Goal: Task Accomplishment & Management: Complete application form

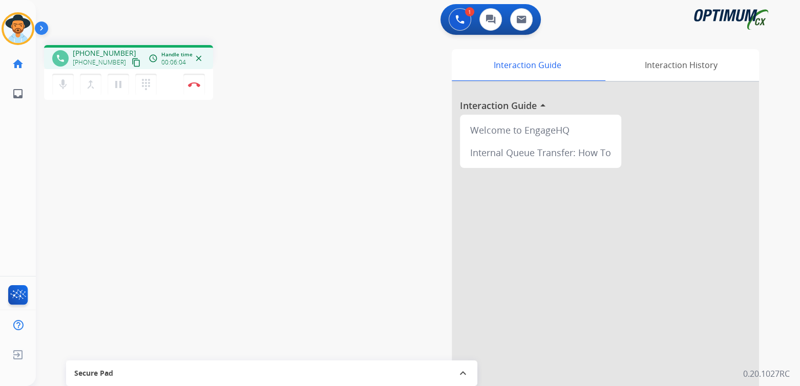
drag, startPoint x: 197, startPoint y: 84, endPoint x: 302, endPoint y: 115, distance: 109.5
click at [197, 84] on img at bounding box center [194, 84] width 12 height 5
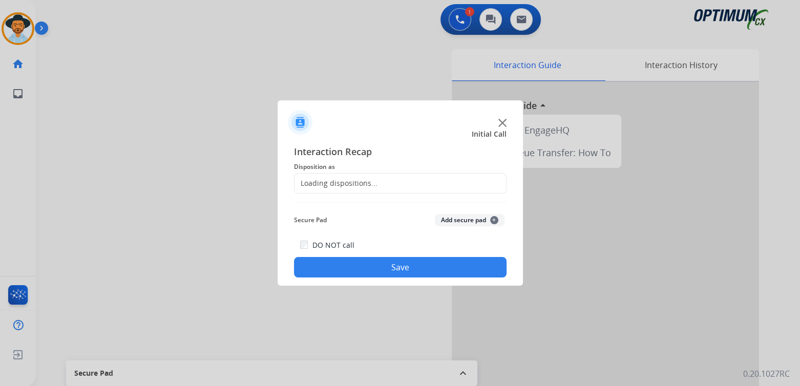
click at [362, 183] on div "Loading dispositions..." at bounding box center [336, 183] width 83 height 10
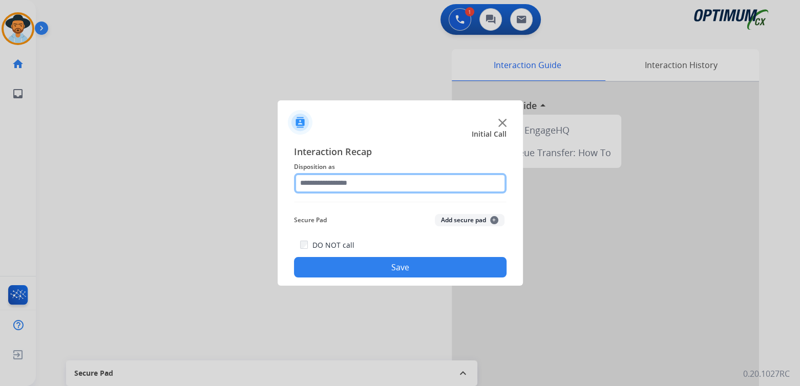
click at [366, 184] on input "text" at bounding box center [400, 183] width 213 height 20
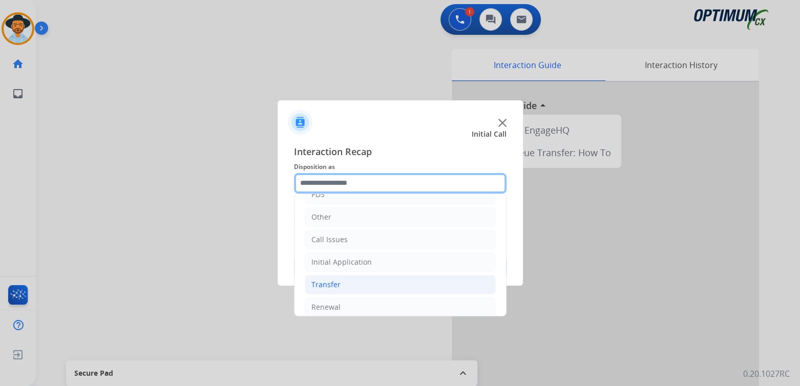
scroll to position [62, 0]
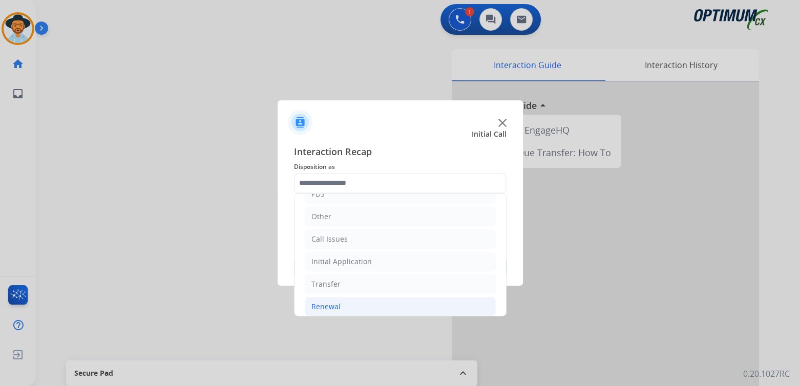
click at [333, 310] on div "Renewal" at bounding box center [326, 307] width 29 height 10
click at [330, 305] on div "Renewal" at bounding box center [326, 307] width 29 height 10
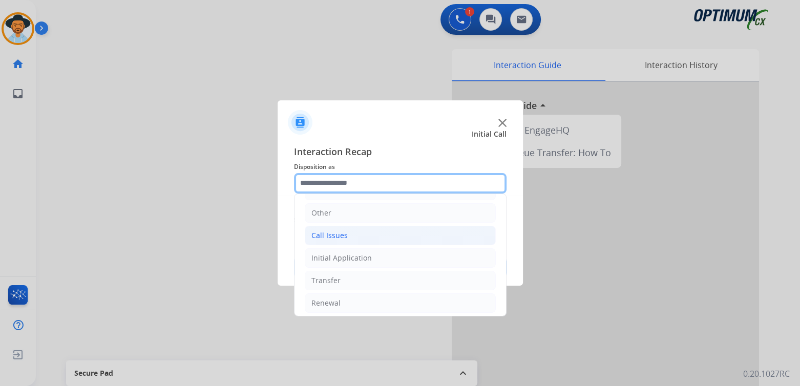
scroll to position [68, 0]
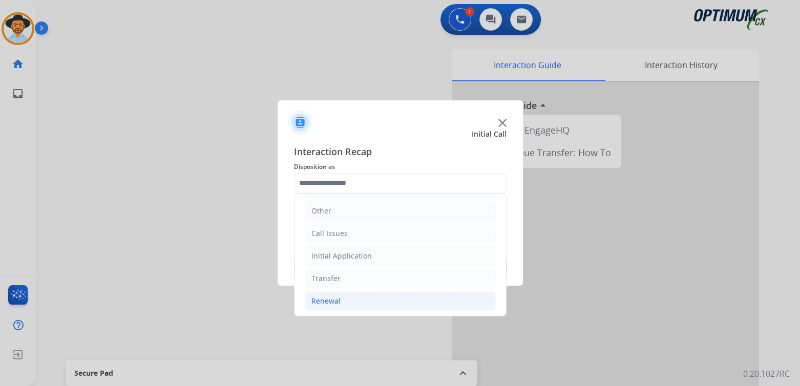
click at [324, 300] on div "Renewal" at bounding box center [326, 301] width 29 height 10
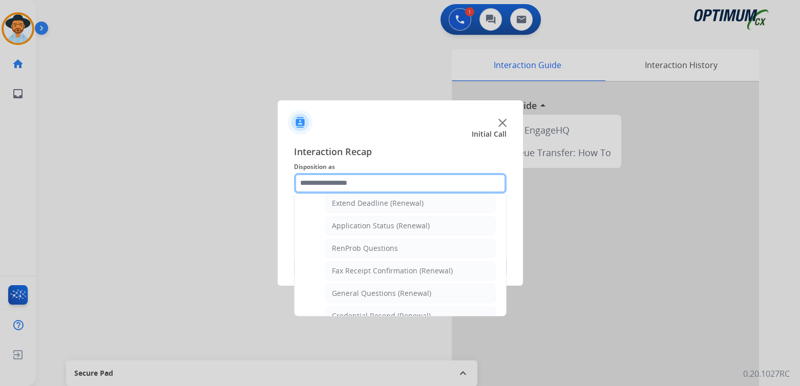
scroll to position [221, 0]
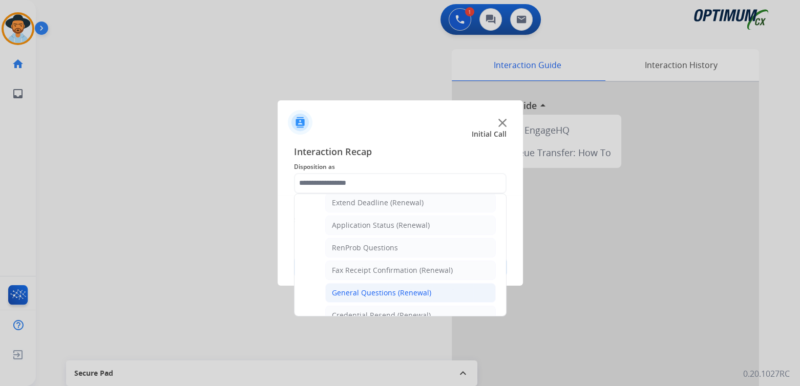
click at [361, 290] on div "General Questions (Renewal)" at bounding box center [381, 293] width 99 height 10
type input "**********"
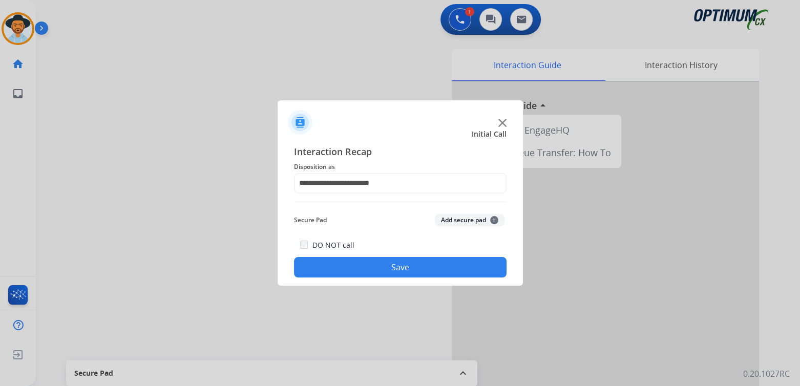
click at [421, 258] on button "Save" at bounding box center [400, 267] width 213 height 20
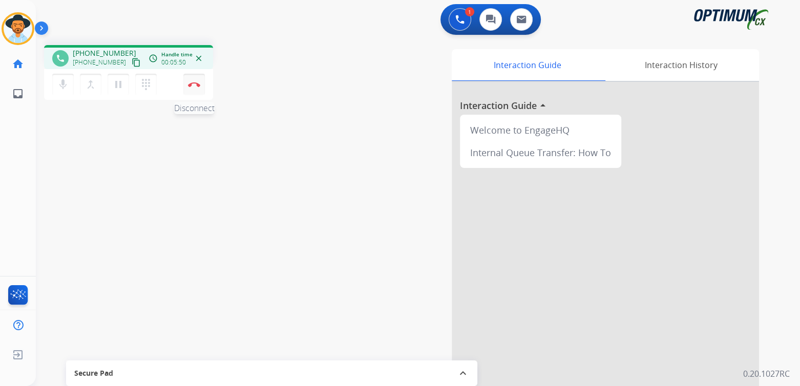
click at [194, 83] on button "Disconnect" at bounding box center [194, 85] width 22 height 22
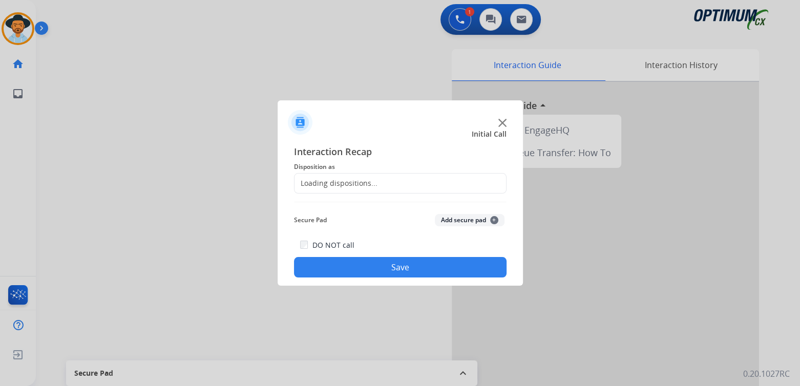
click at [368, 184] on div "Loading dispositions..." at bounding box center [336, 183] width 83 height 10
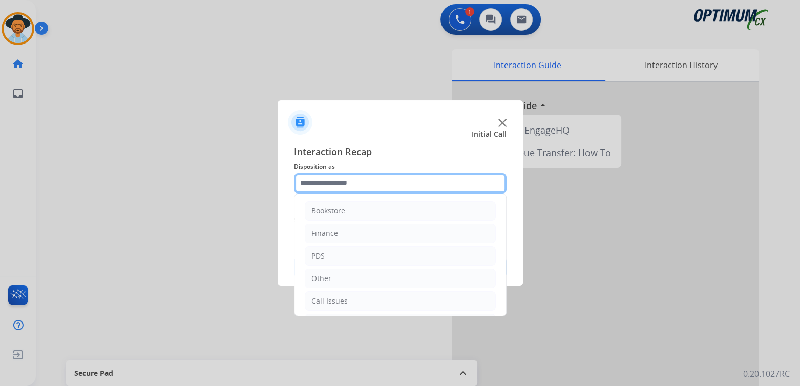
click at [331, 184] on input "text" at bounding box center [400, 183] width 213 height 20
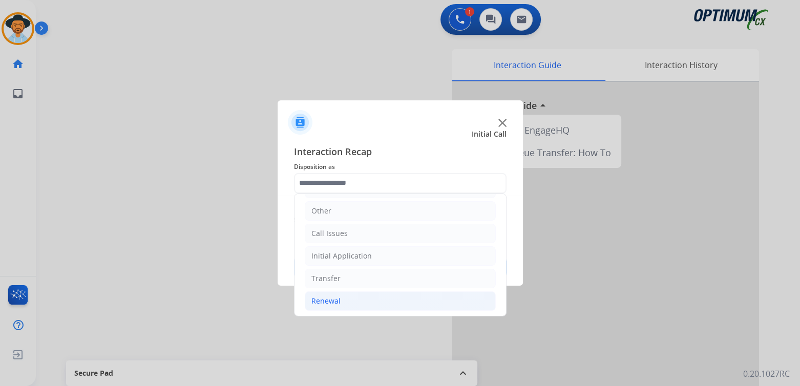
click at [330, 302] on div "Renewal" at bounding box center [326, 301] width 29 height 10
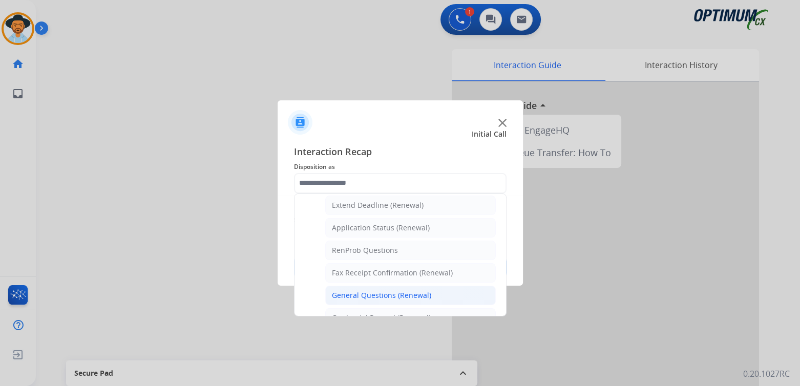
scroll to position [220, 0]
click at [362, 290] on div "General Questions (Renewal)" at bounding box center [381, 295] width 99 height 10
type input "**********"
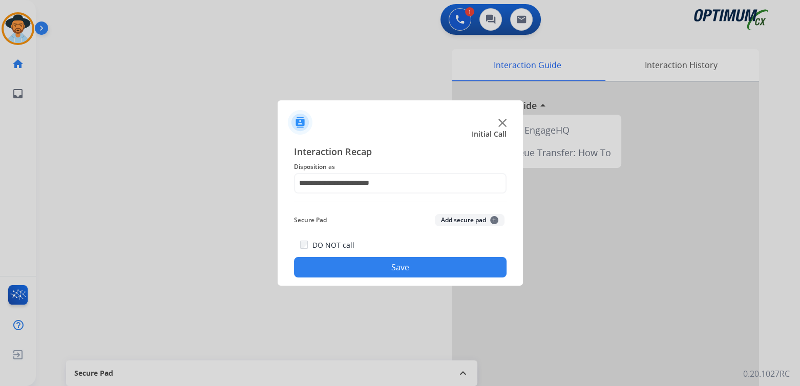
click at [403, 260] on button "Save" at bounding box center [400, 267] width 213 height 20
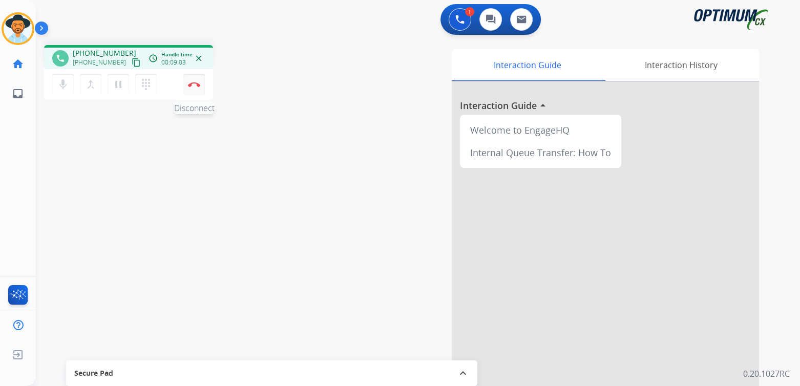
click at [193, 85] on img at bounding box center [194, 84] width 12 height 5
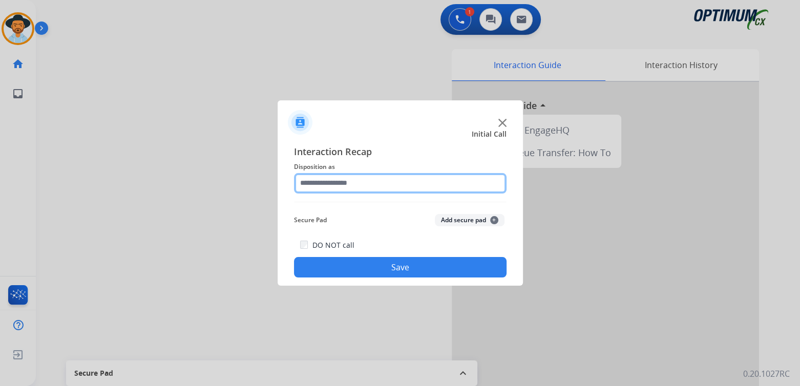
click at [359, 183] on input "text" at bounding box center [400, 183] width 213 height 20
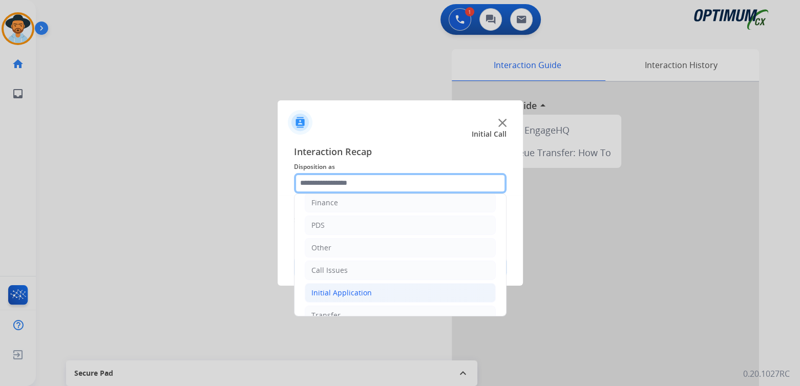
scroll to position [68, 0]
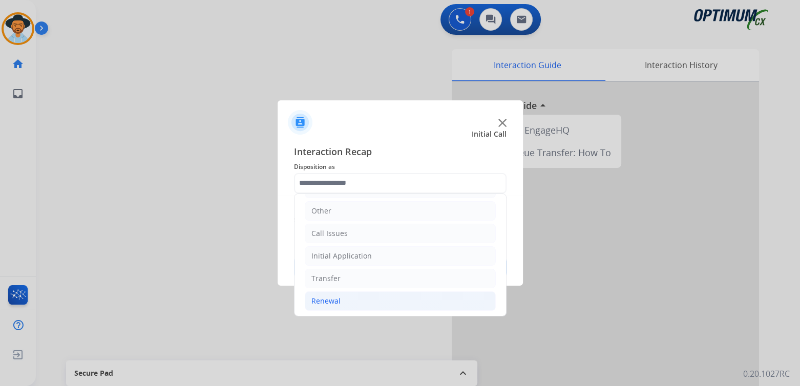
click at [333, 302] on div "Renewal" at bounding box center [326, 301] width 29 height 10
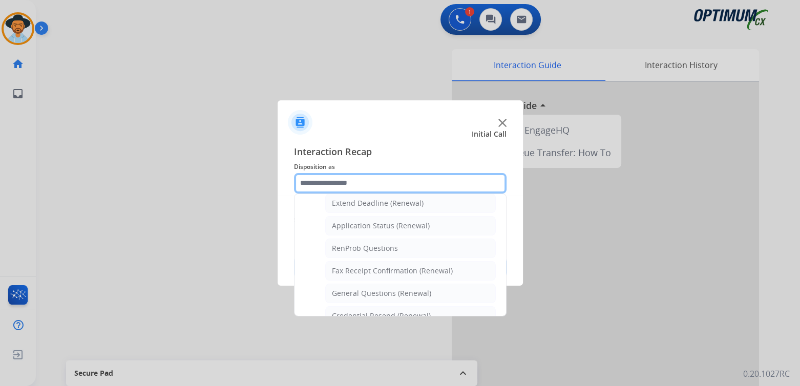
scroll to position [221, 0]
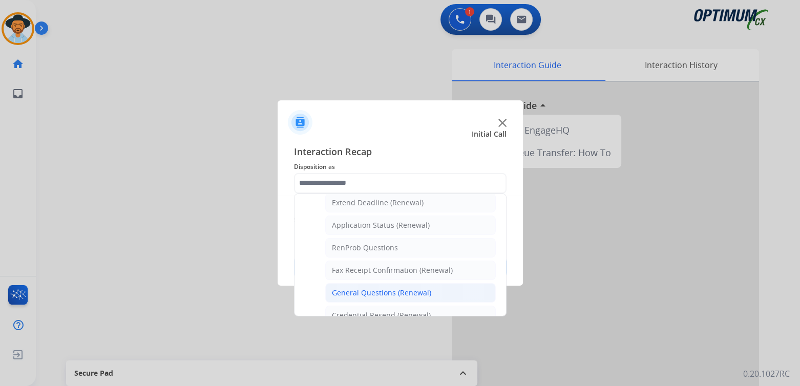
click at [373, 292] on div "General Questions (Renewal)" at bounding box center [381, 293] width 99 height 10
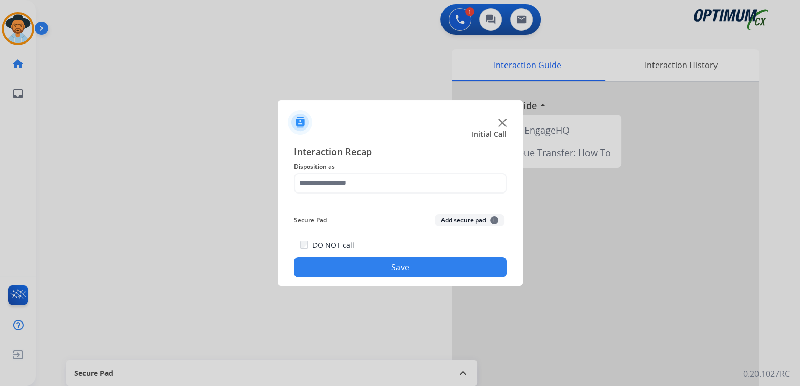
type input "**********"
click at [405, 262] on button "Save" at bounding box center [400, 267] width 213 height 20
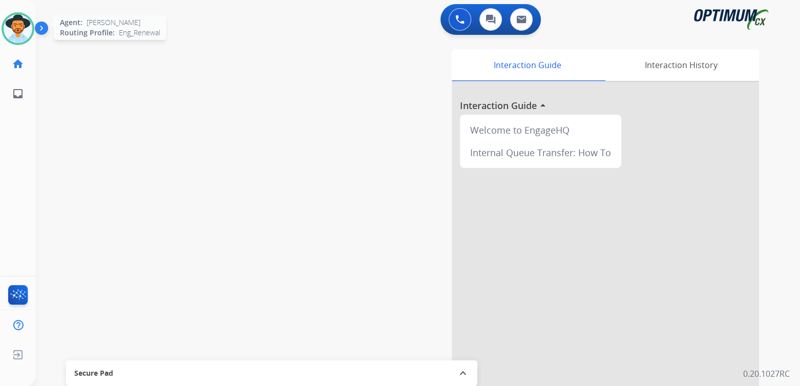
click at [20, 24] on img at bounding box center [18, 28] width 29 height 29
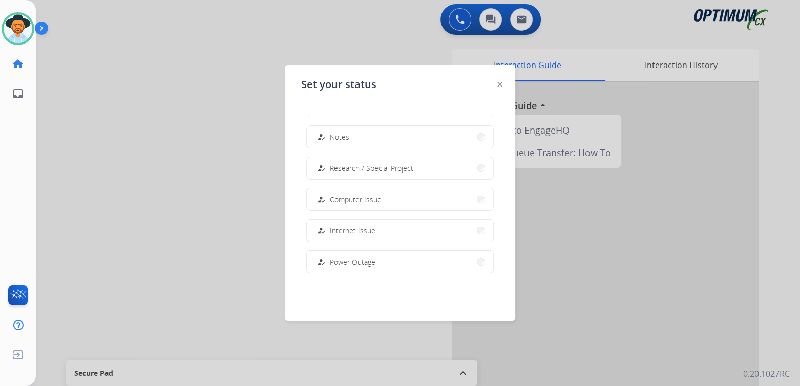
scroll to position [255, 0]
drag, startPoint x: 346, startPoint y: 256, endPoint x: 333, endPoint y: 255, distance: 13.9
click at [346, 256] on span "Offline" at bounding box center [341, 256] width 22 height 11
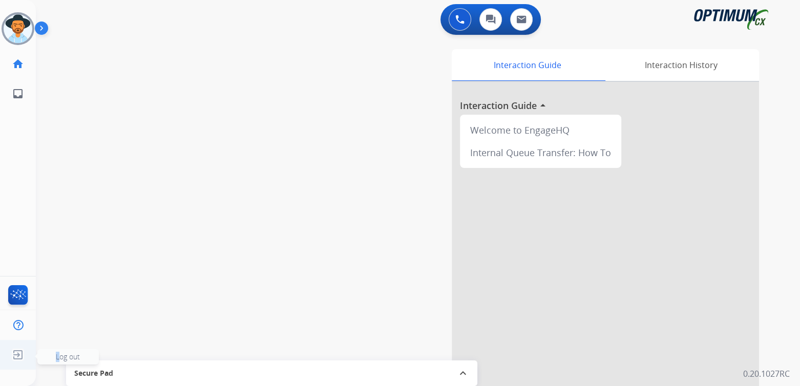
drag, startPoint x: 58, startPoint y: 357, endPoint x: 309, endPoint y: 305, distance: 255.8
click at [58, 357] on span "Log out" at bounding box center [68, 357] width 24 height 10
